Goal: Check status: Check status

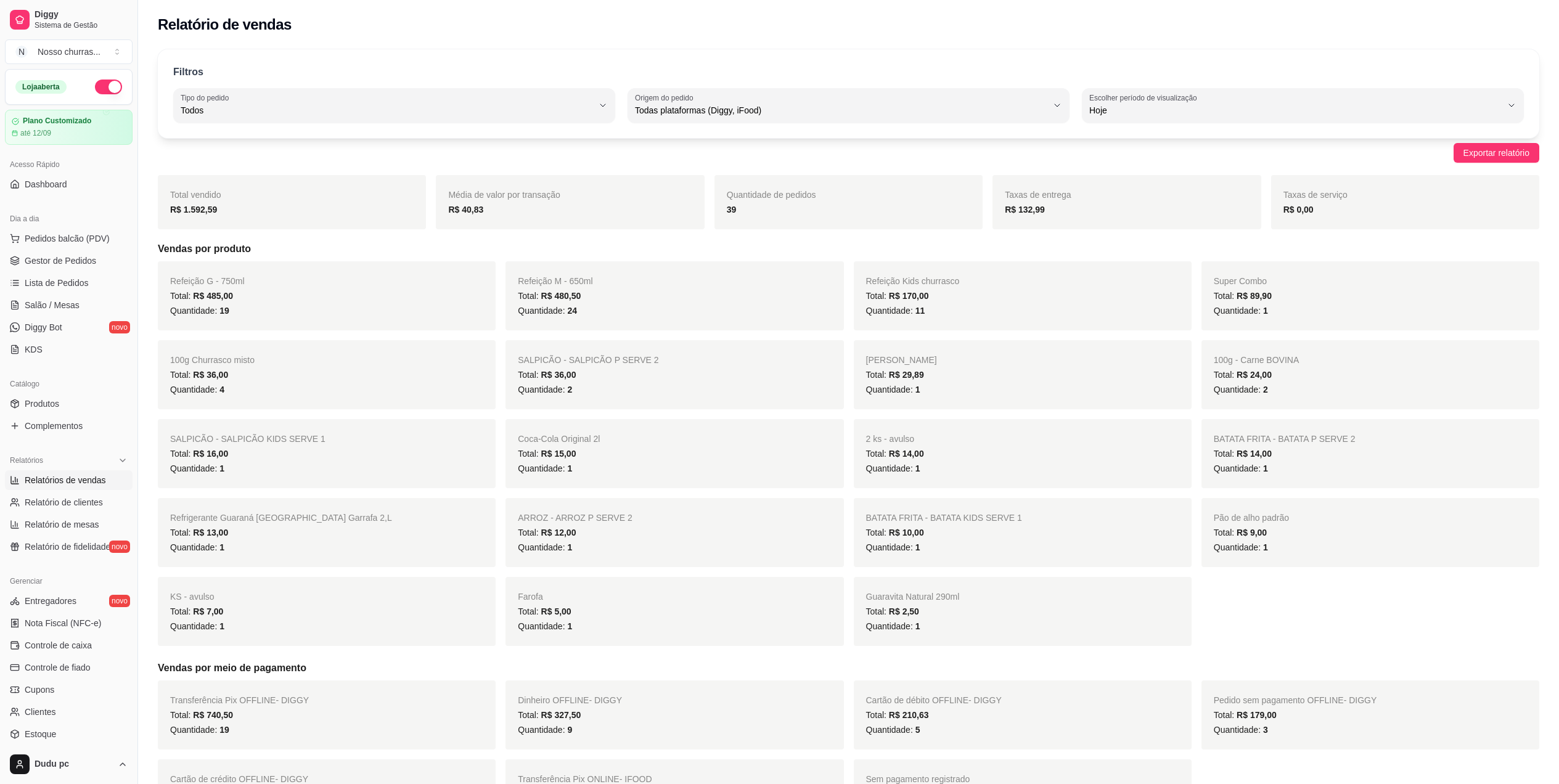
select select "ALL"
select select "0"
click at [670, 99] on label "Origem do pedido" at bounding box center [666, 98] width 63 height 11
click at [670, 184] on span "iFood" at bounding box center [843, 180] width 394 height 12
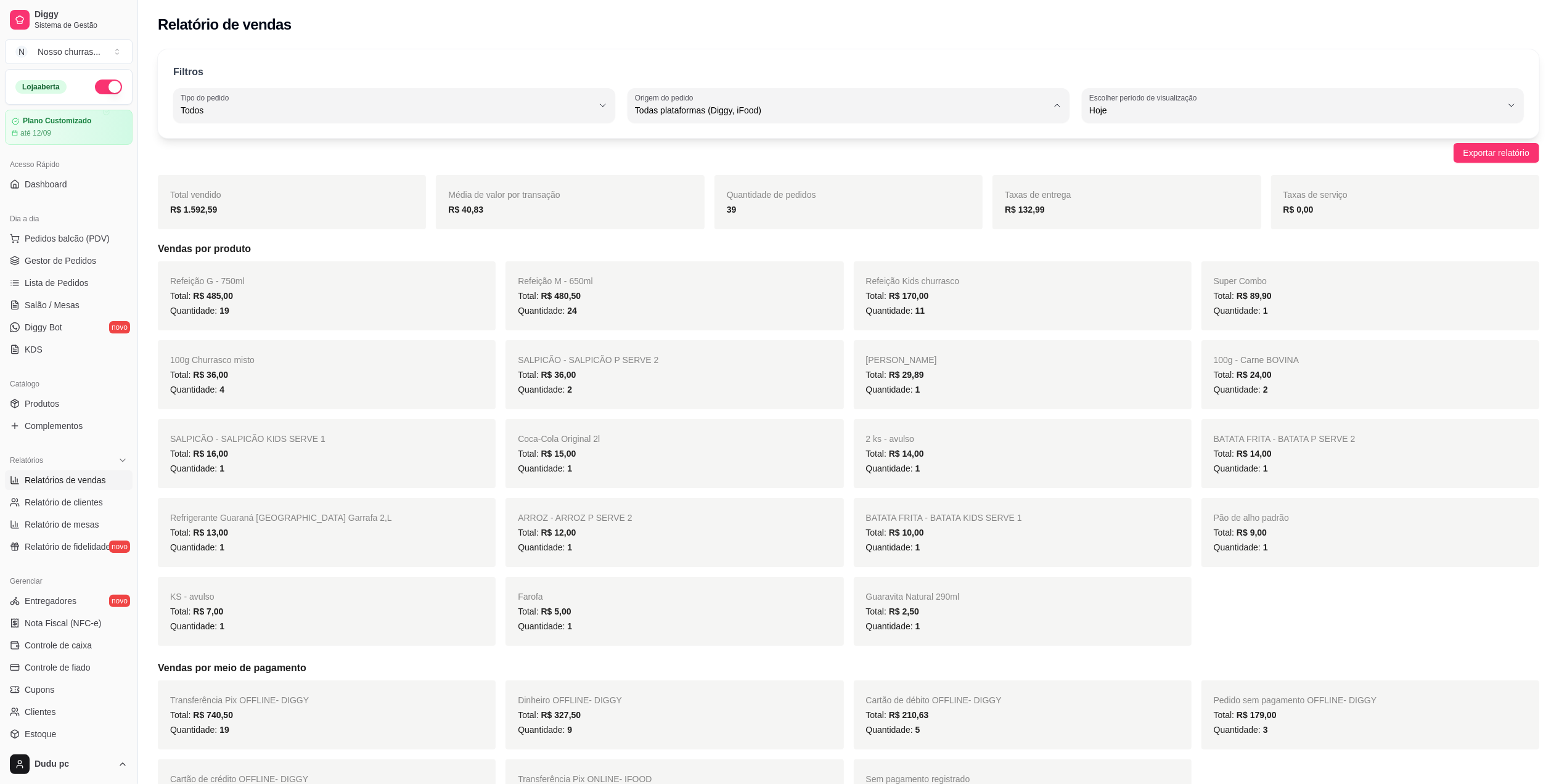
type input "IFOOD"
select select "IFOOD"
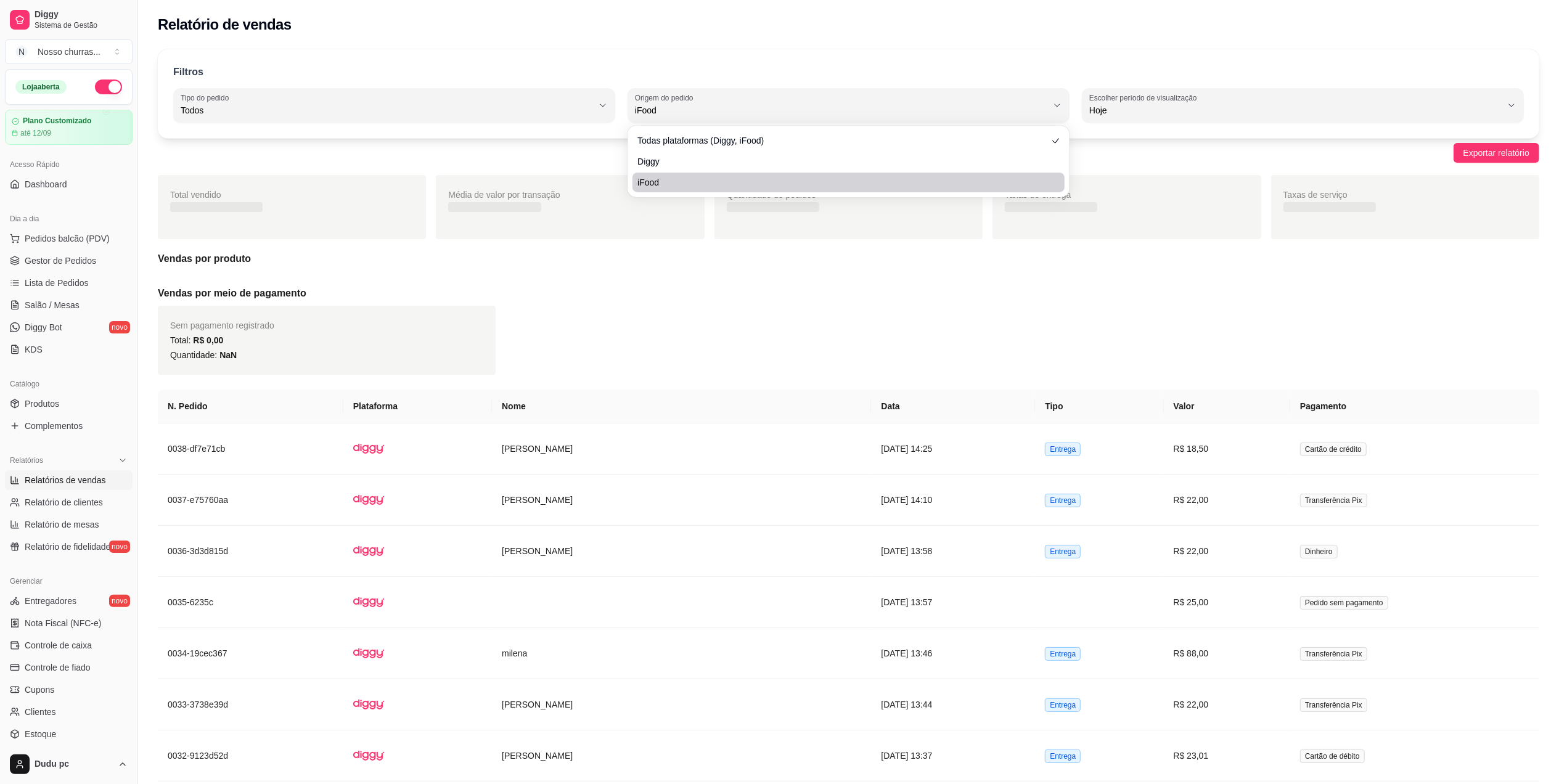
scroll to position [11, 0]
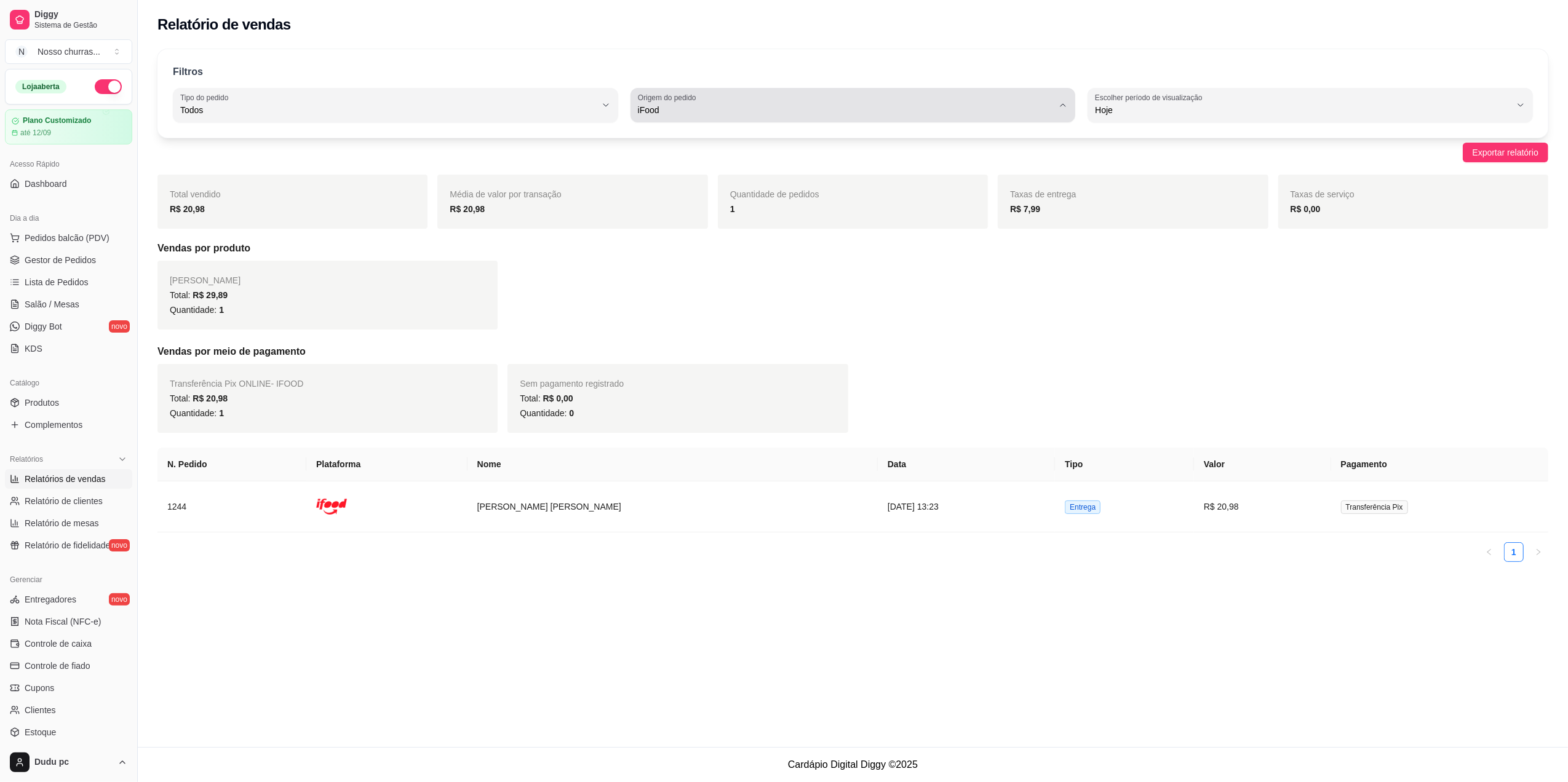
click at [779, 105] on span "iFood" at bounding box center [846, 110] width 416 height 12
click at [763, 163] on span "Diggy" at bounding box center [847, 159] width 397 height 12
type input "DIGGY"
select select "DIGGY"
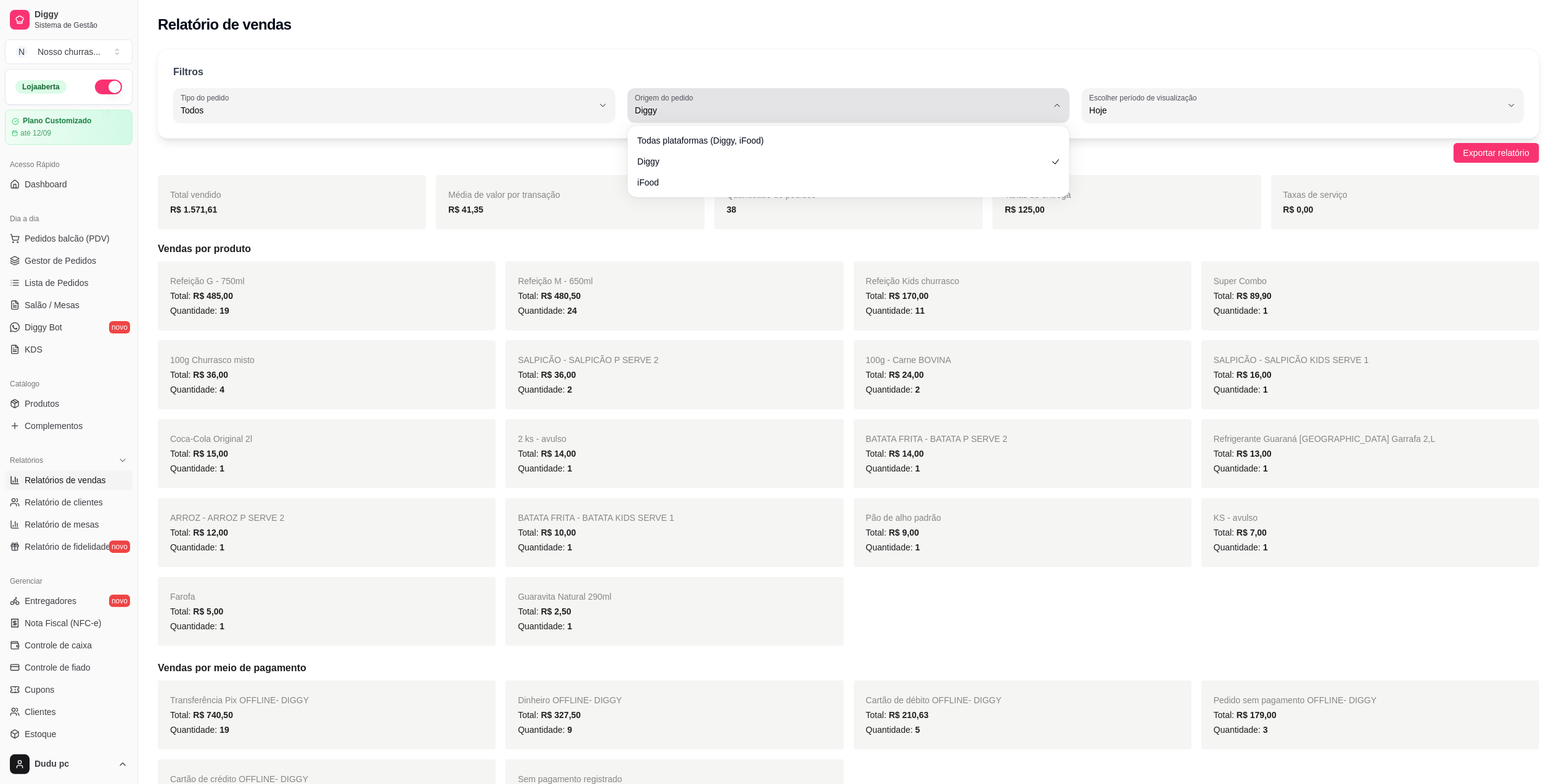
click at [926, 110] on span "Diggy" at bounding box center [841, 111] width 412 height 12
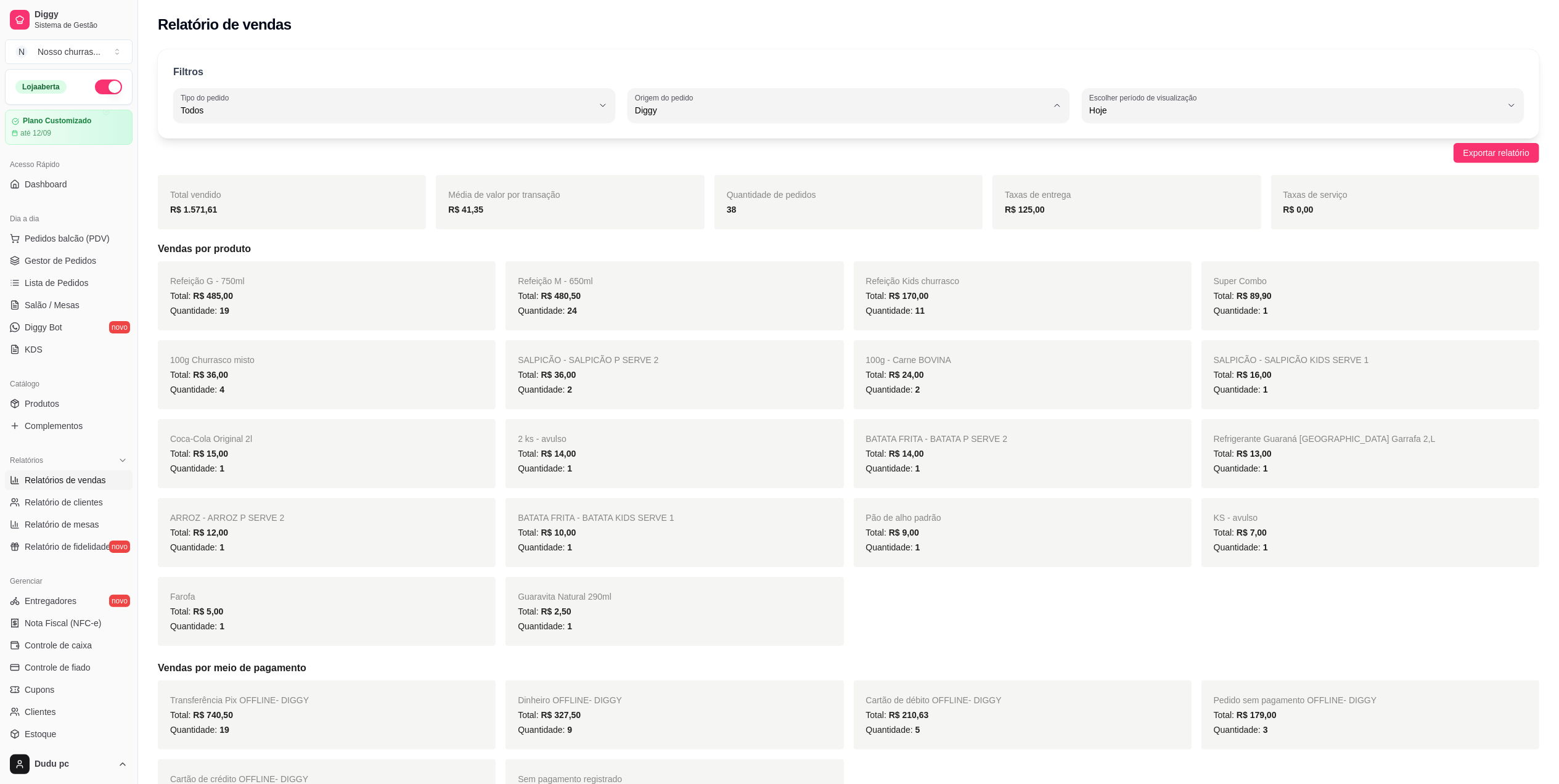
click at [882, 147] on li "Todas plataformas (Diggy, iFood)" at bounding box center [848, 140] width 415 height 19
type input "ALL"
select select "ALL"
